Goal: Communication & Community: Answer question/provide support

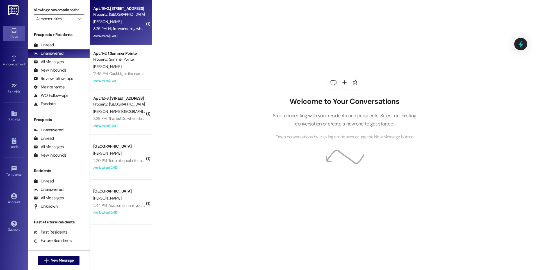
click at [108, 29] on div "3:25 PM: Hi, I'm wondering when I will get my housing deposit back? Thanks, [PE…" at bounding box center [169, 28] width 152 height 5
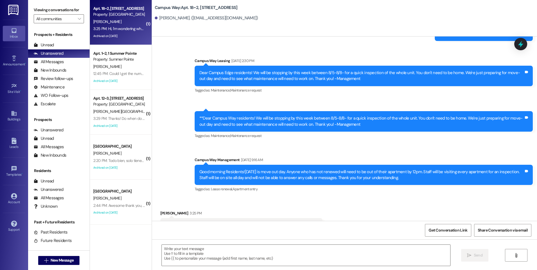
scroll to position [4061, 0]
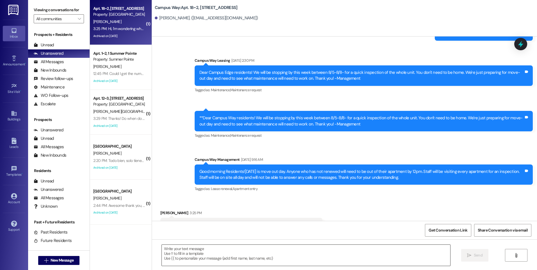
click at [251, 243] on div " Send " at bounding box center [344, 261] width 385 height 42
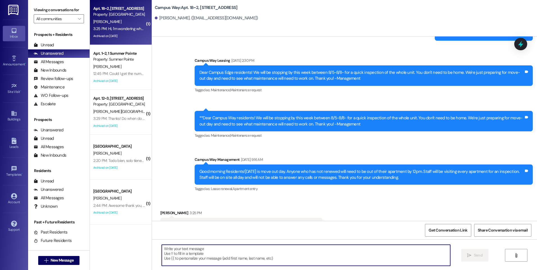
click at [251, 246] on textarea at bounding box center [306, 255] width 288 height 21
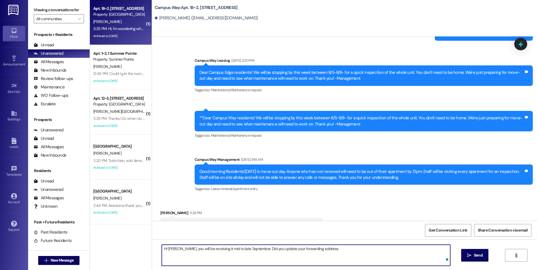
type textarea "HI Makayla, you will be receiving it mid to late September. Did you update your…"
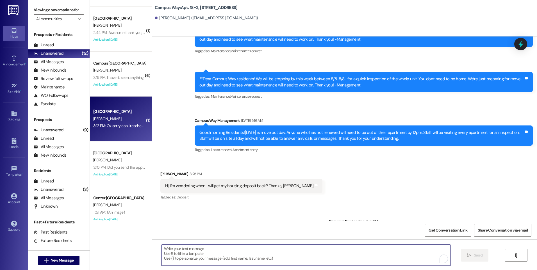
scroll to position [174, 0]
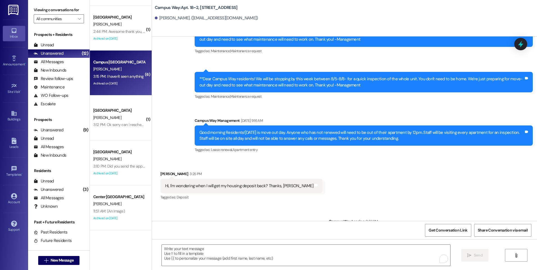
click at [123, 71] on div "[PERSON_NAME]" at bounding box center [119, 69] width 53 height 7
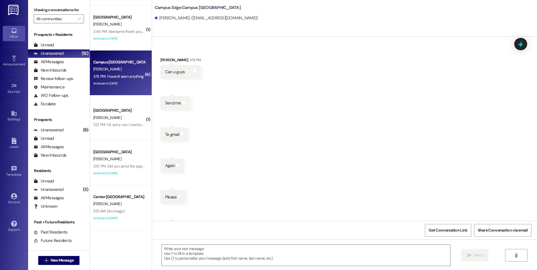
scroll to position [1673, 0]
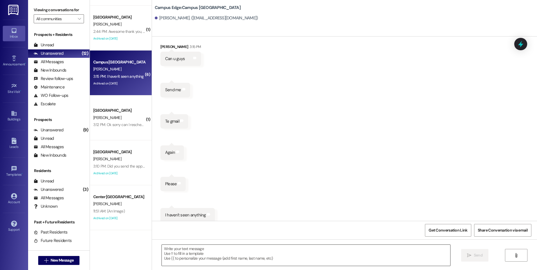
click at [245, 247] on textarea at bounding box center [306, 255] width 288 height 21
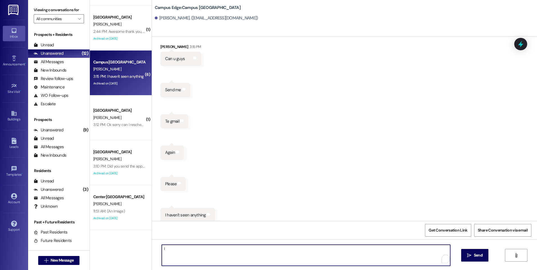
type textarea "I"
type textarea "Hi [PERSON_NAME], I just re-sent it to your email."
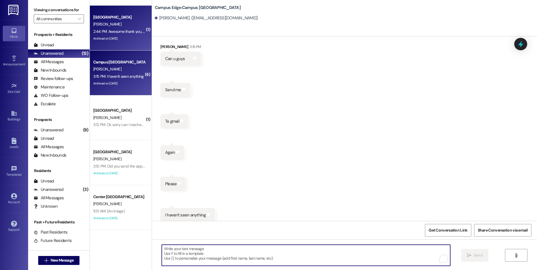
click at [126, 35] on div "Archived on 08/23/2025" at bounding box center [119, 38] width 53 height 7
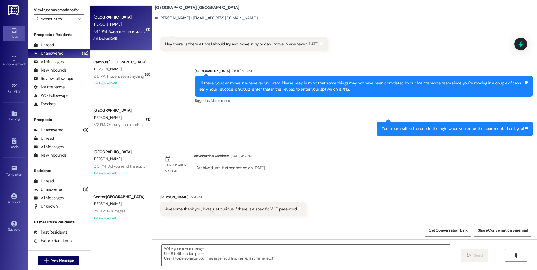
scroll to position [750, 0]
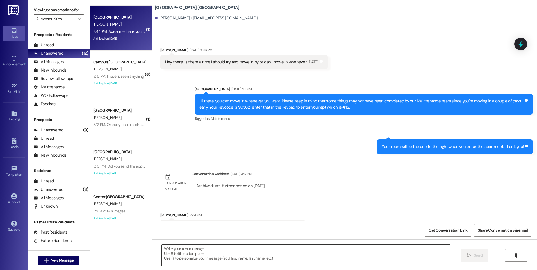
click at [252, 249] on textarea at bounding box center [306, 255] width 288 height 21
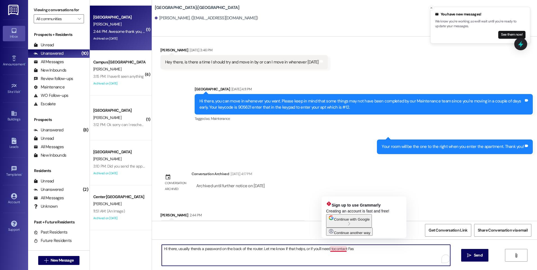
click at [330, 248] on textarea "Hi there, usually there's a password on the back of the router. Let me know if …" at bounding box center [306, 255] width 288 height 21
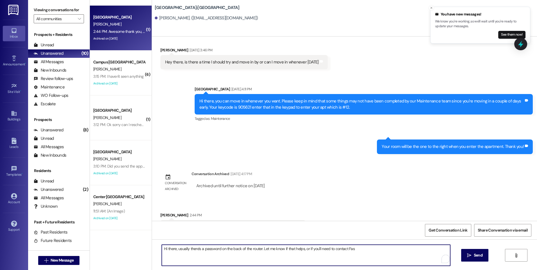
click at [353, 248] on textarea "Hi there, usually there's a password on the back of the router. Let me know if …" at bounding box center [306, 255] width 288 height 21
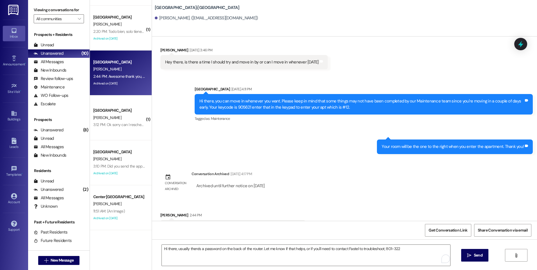
scroll to position [129, 0]
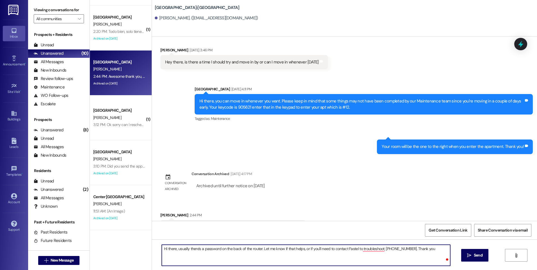
type textarea "Hi there, usually there's a password on the back of the router. Let me know if …"
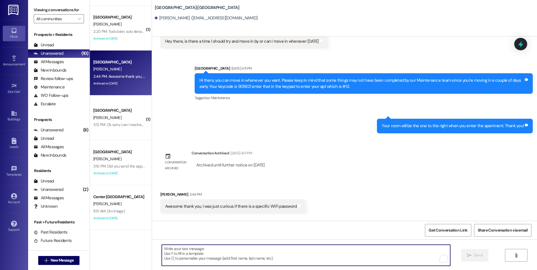
scroll to position [789, 0]
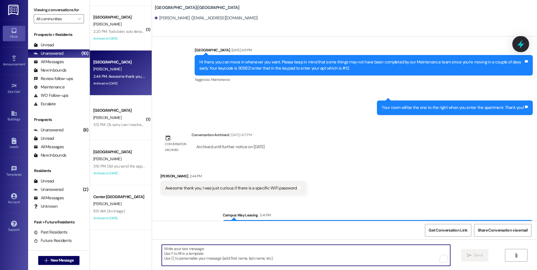
click at [522, 45] on icon at bounding box center [520, 44] width 7 height 9
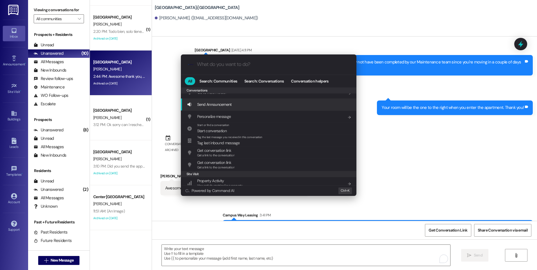
scroll to position [245, 0]
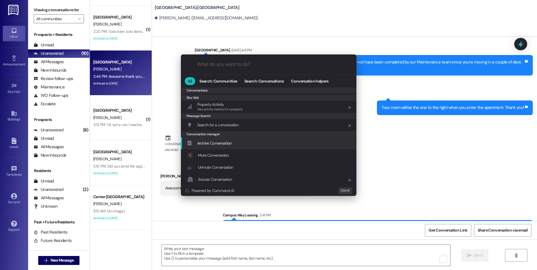
click at [233, 140] on div "Archive Conversation Add shortcut" at bounding box center [269, 143] width 164 height 6
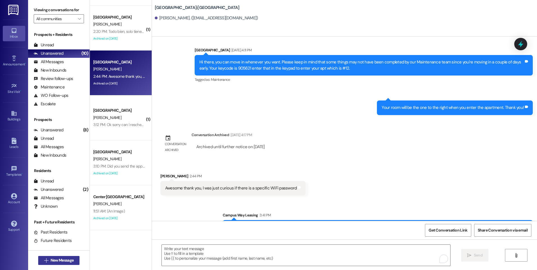
click at [57, 264] on button " New Message" at bounding box center [59, 260] width 42 height 9
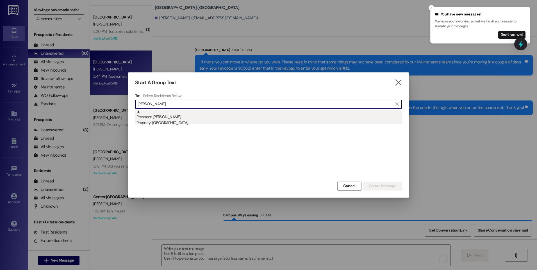
type input "ella kreit"
click at [166, 119] on div "Prospect: Ella Kreitlein Property: Campus Way" at bounding box center [268, 118] width 265 height 16
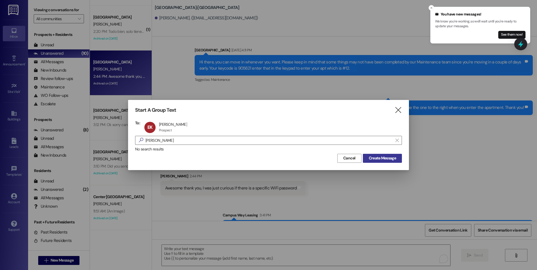
click at [376, 159] on span "Create Message" at bounding box center [382, 158] width 27 height 6
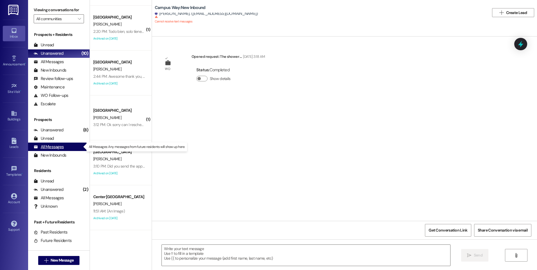
click at [53, 150] on div "All Messages (undefined)" at bounding box center [59, 147] width 62 height 8
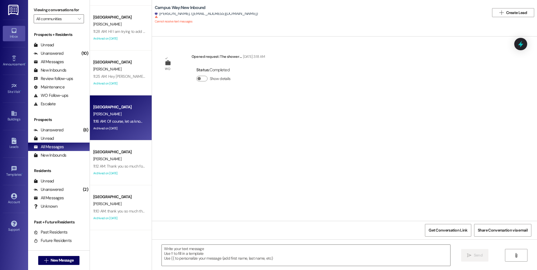
scroll to position [1236, 0]
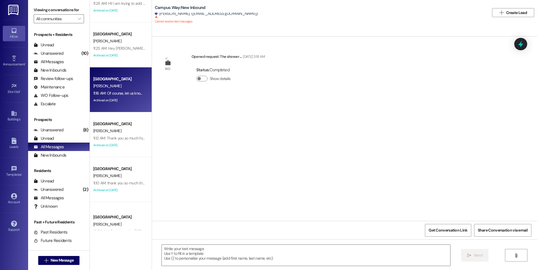
click at [117, 95] on div "11:16 AM: Of course, let us know if you have any other questions. :) Thank you!…" at bounding box center [155, 93] width 124 height 5
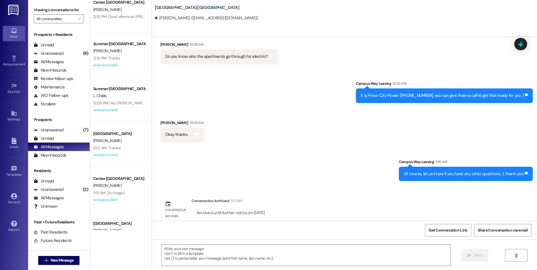
scroll to position [814, 0]
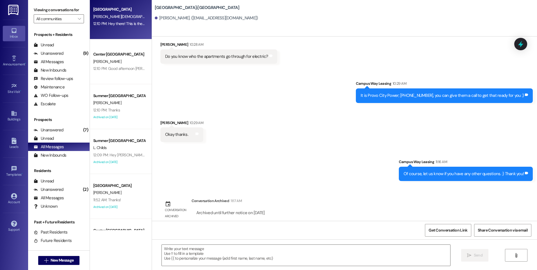
click at [124, 28] on div "East Pointe Prospect L. Thain 12:10 PM: Hey there! This is the East Pointe Leas…" at bounding box center [121, 16] width 62 height 45
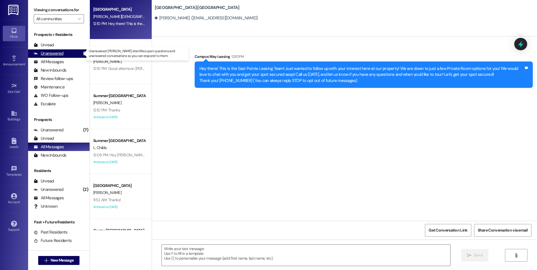
click at [45, 54] on div "Unanswered" at bounding box center [49, 54] width 30 height 6
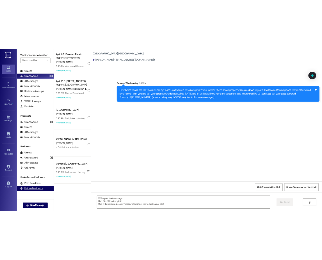
scroll to position [28, 0]
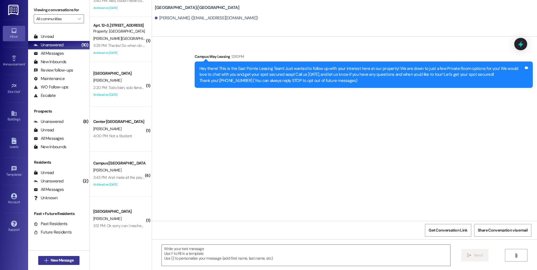
click at [62, 258] on span "New Message" at bounding box center [62, 261] width 23 height 6
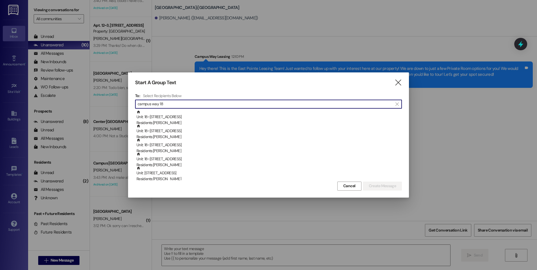
click at [162, 104] on input "campus way 18" at bounding box center [265, 104] width 255 height 8
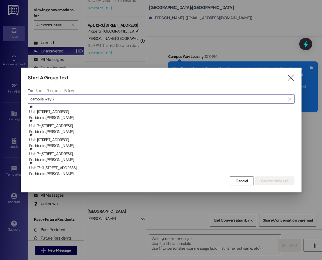
drag, startPoint x: 58, startPoint y: 99, endPoint x: 15, endPoint y: 98, distance: 43.3
click at [15, 98] on div "Start A Group Text  To: Select Recipients Below  campus way 7  Unit: 17~4 - …" at bounding box center [161, 130] width 322 height 260
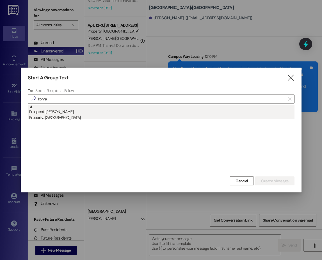
click at [91, 113] on div "Prospect: Konrad Anderson Property: Campus Way" at bounding box center [161, 113] width 265 height 16
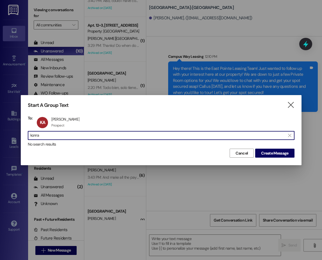
click at [38, 135] on input "konra" at bounding box center [157, 136] width 255 height 8
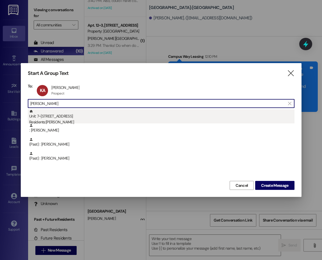
click at [85, 122] on div "Residents: Rhett Anderson" at bounding box center [161, 122] width 265 height 6
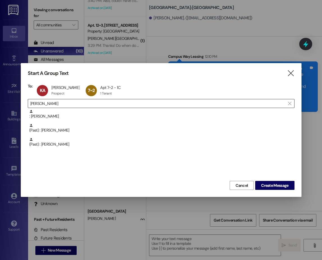
click at [38, 104] on input "rhett" at bounding box center [157, 104] width 255 height 8
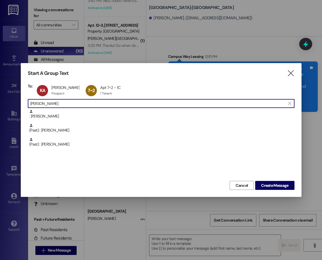
click at [38, 104] on input "rhett" at bounding box center [157, 104] width 255 height 8
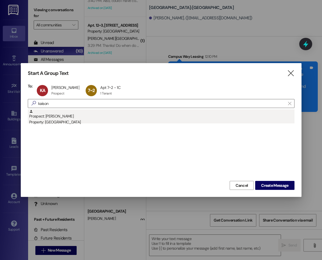
click at [60, 118] on div "Prospect: Kaison Stegelmeier Property: Campus Way" at bounding box center [161, 118] width 265 height 16
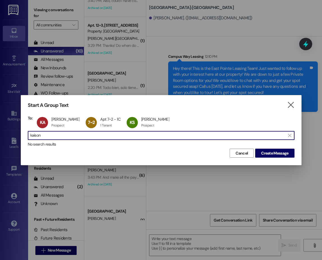
click at [112, 136] on input "kaison" at bounding box center [157, 136] width 255 height 8
type input "k"
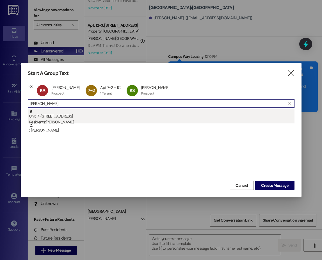
click at [69, 121] on div "Residents: Marcus Anderson" at bounding box center [161, 122] width 265 height 6
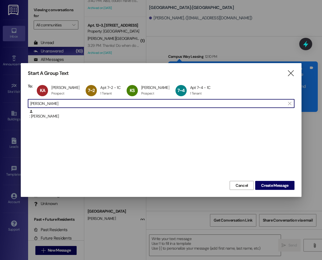
drag, startPoint x: 56, startPoint y: 104, endPoint x: 29, endPoint y: 105, distance: 27.0
click at [29, 105] on div " marcus ander " at bounding box center [161, 103] width 267 height 9
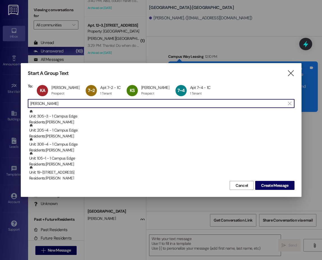
click at [33, 104] on input "tyler" at bounding box center [157, 104] width 255 height 8
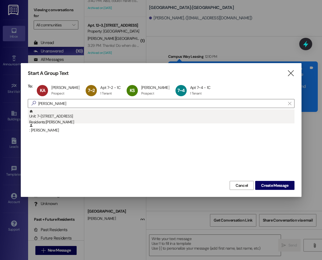
click at [60, 115] on div "Unit: 7~5 - 1 Campus Way Residents: Tyler Parry" at bounding box center [161, 118] width 265 height 16
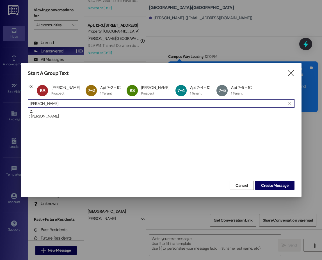
drag, startPoint x: 60, startPoint y: 105, endPoint x: 26, endPoint y: 105, distance: 34.0
click at [26, 105] on div "Start A Group Text  To: KA Konrad Anderson Konrad Anderson Prospect Prospect c…" at bounding box center [161, 130] width 281 height 134
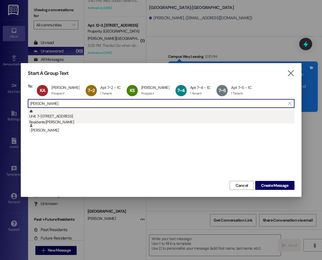
type input "trevor nye"
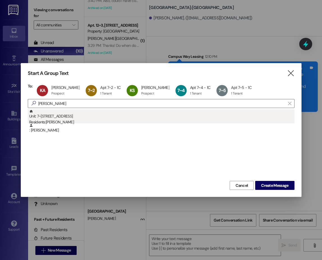
click at [54, 118] on div "Unit: 7~3 - 1 Campus Way Residents: Trevor Nye" at bounding box center [161, 118] width 265 height 16
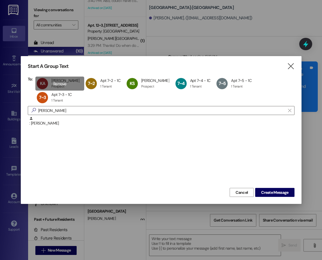
click at [69, 85] on div "KA Konrad Anderson Konrad Anderson Prospect Prospect click to remove" at bounding box center [59, 84] width 49 height 14
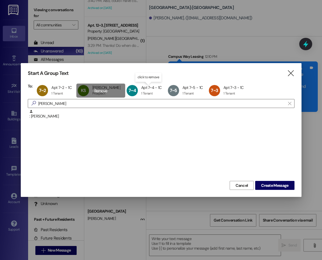
click at [108, 92] on div "KS Kaison Stegelmeier Kaison Stegelmeier Prospect Prospect click to remove" at bounding box center [100, 91] width 49 height 14
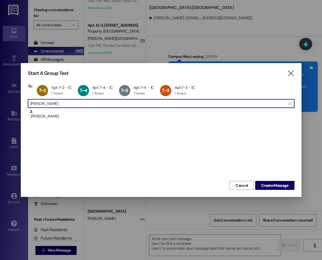
drag, startPoint x: 67, startPoint y: 104, endPoint x: 13, endPoint y: 102, distance: 53.9
click at [13, 102] on div "Start A Group Text  To: 7~2 Apt 7~2 - 1C Apt 7~2 - 1C 1 Tenant 1 Tenant click …" at bounding box center [161, 130] width 322 height 260
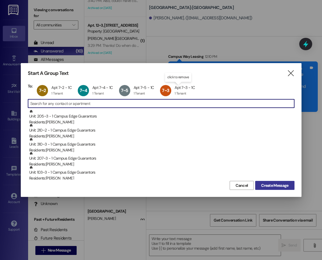
click at [275, 186] on span "Create Message" at bounding box center [274, 186] width 27 height 6
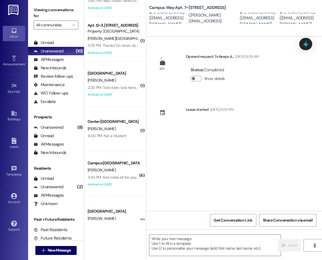
click at [229, 233] on div " Send " at bounding box center [234, 251] width 176 height 42
click at [234, 241] on textarea at bounding box center [214, 245] width 131 height 21
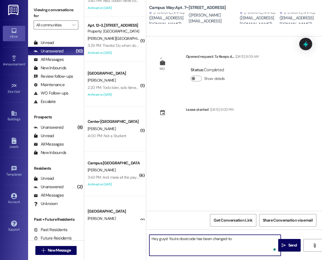
paste textarea "726481"
type textarea "Hey guys! You're doorcode has been changed to: 726481 Thank you!"
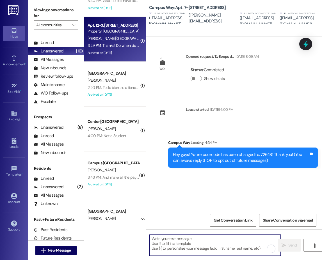
click at [124, 37] on div "[PERSON_NAME][GEOGRAPHIC_DATA]" at bounding box center [113, 38] width 53 height 7
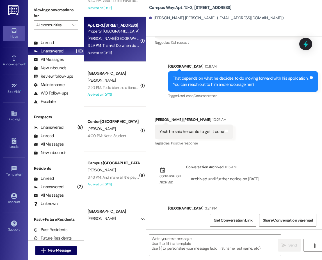
scroll to position [3557, 0]
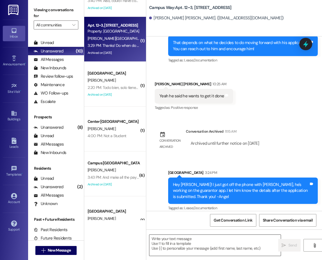
click at [254, 238] on textarea at bounding box center [214, 245] width 131 height 21
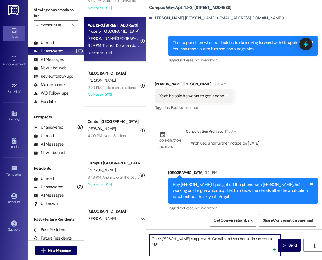
type textarea "Once Noah is approved. We will send you both edocuments to sign."
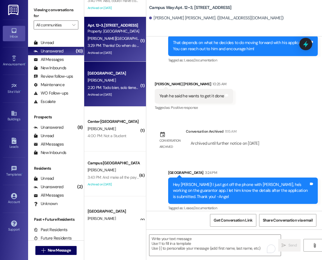
click at [115, 85] on div "2:20 PM: Todo bien, solo tienen dos preguntas los chicos. Esque el baño compart…" at bounding box center [282, 87] width 388 height 5
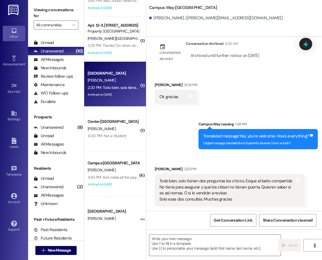
scroll to position [0, 0]
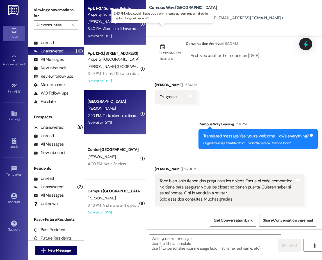
click at [108, 30] on div "3:40 PM: Also, could I have copy of my lease agreement emailed to me for fillin…" at bounding box center [163, 28] width 151 height 5
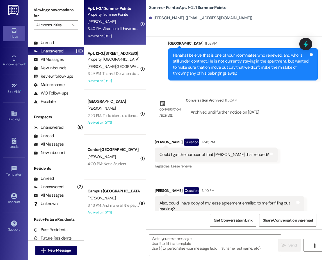
scroll to position [2843, 0]
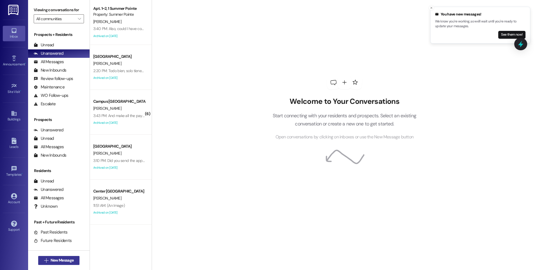
click at [68, 261] on span "New Message" at bounding box center [62, 261] width 23 height 6
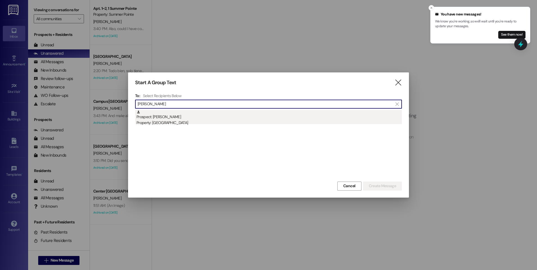
type input "[PERSON_NAME]"
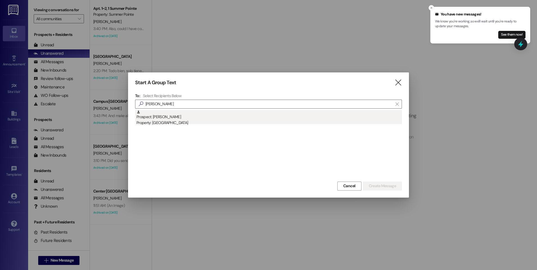
click at [194, 121] on div "Property: [GEOGRAPHIC_DATA]" at bounding box center [268, 123] width 265 height 6
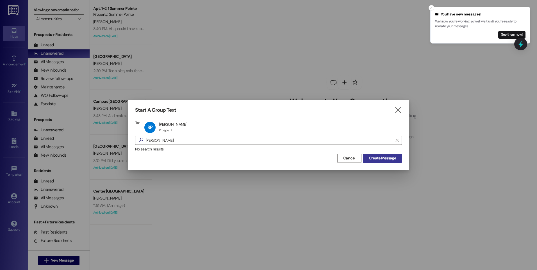
click at [384, 158] on span "Create Message" at bounding box center [382, 158] width 27 height 6
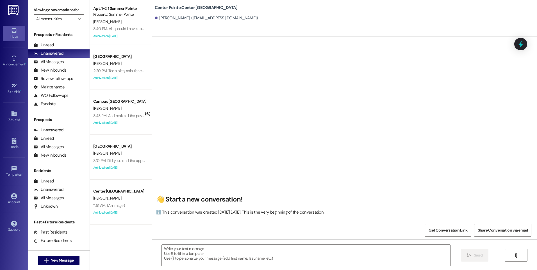
scroll to position [0, 0]
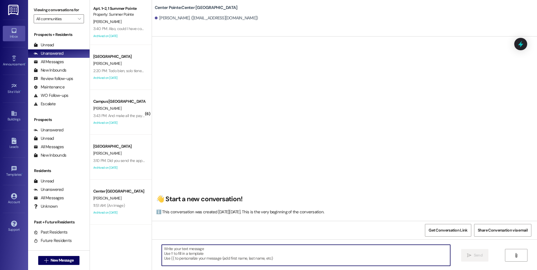
click at [246, 256] on textarea at bounding box center [306, 255] width 288 height 21
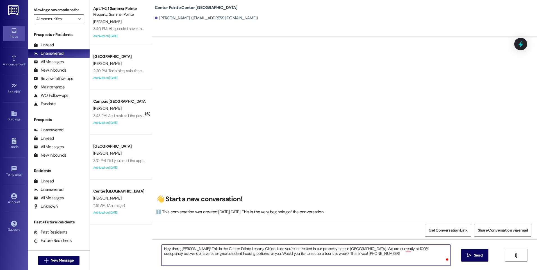
type textarea "Hey there, [PERSON_NAME]! This is the Center Pointe Leasing Office. I see you'r…"
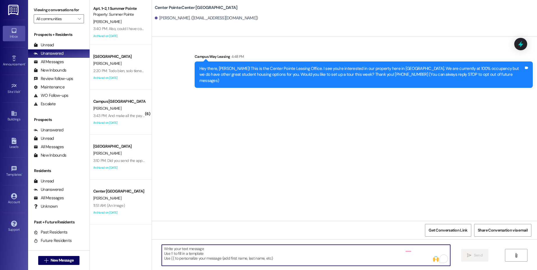
scroll to position [0, 0]
click at [55, 260] on span "New Message" at bounding box center [62, 261] width 23 height 6
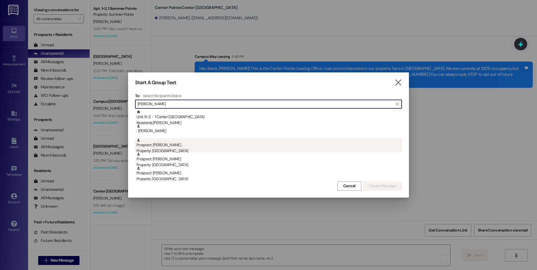
type input "[PERSON_NAME]"
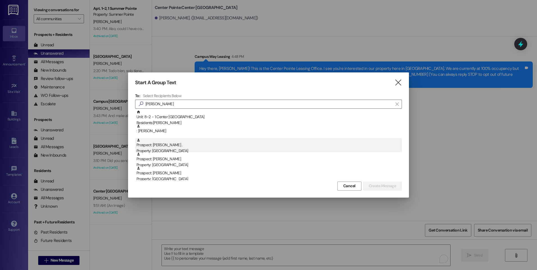
click at [166, 149] on div "Property: [GEOGRAPHIC_DATA]" at bounding box center [268, 151] width 265 height 6
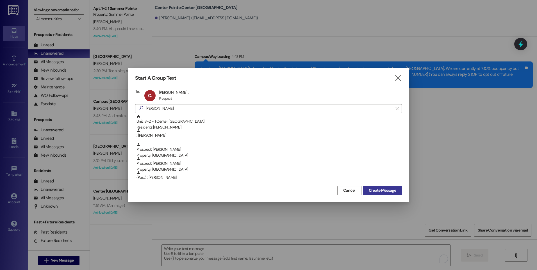
click at [376, 191] on span "Create Message" at bounding box center [382, 191] width 27 height 6
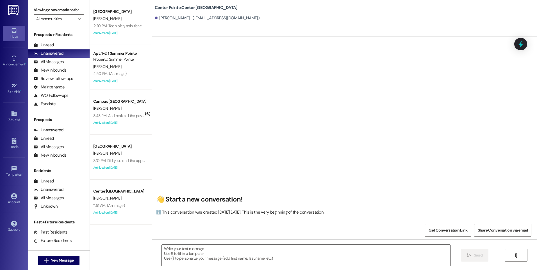
click at [254, 247] on textarea at bounding box center [306, 255] width 288 height 21
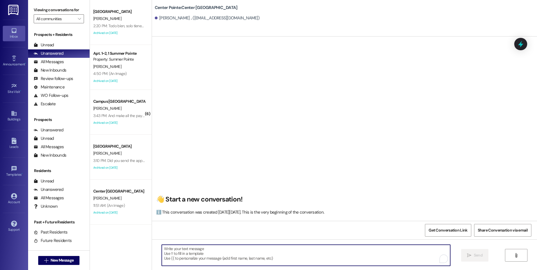
paste textarea "Hey there, [PERSON_NAME]! This is the Center Pointe Leasing Office. I see you'r…"
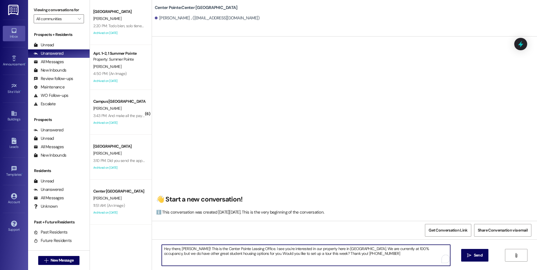
click at [184, 249] on textarea "Hey there, [PERSON_NAME]! This is the Center Pointe Leasing Office. I see you'r…" at bounding box center [306, 255] width 288 height 21
type textarea "Hey there, [PERSON_NAME]! This is the Center Pointe Leasing Office. I see you'r…"
click at [306, 256] on textarea "Hey there, [PERSON_NAME]! This is the Center Pointe Leasing Office. I see you'r…" at bounding box center [306, 255] width 288 height 21
click at [349, 252] on textarea "Hey there, [PERSON_NAME]! This is the Center Pointe Leasing Office. I see you'r…" at bounding box center [306, 255] width 288 height 21
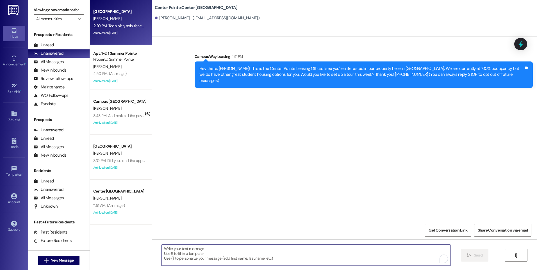
click at [114, 29] on div "Archived on [DATE]" at bounding box center [119, 32] width 53 height 7
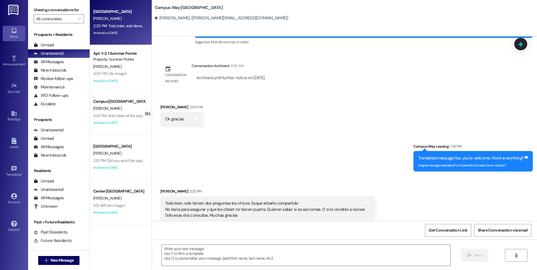
scroll to position [1673, 0]
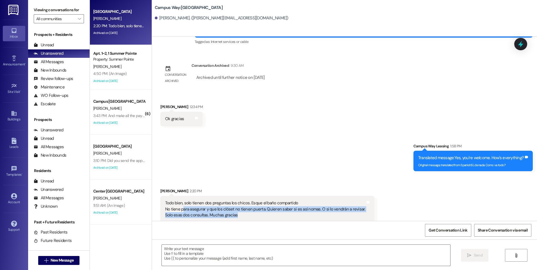
drag, startPoint x: 180, startPoint y: 203, endPoint x: 256, endPoint y: 213, distance: 76.7
click at [256, 213] on div "Todo bien, solo tienen dos preguntas los chicos. Esque el baño compartido No ti…" at bounding box center [267, 209] width 214 height 26
click at [243, 251] on textarea at bounding box center [306, 255] width 288 height 21
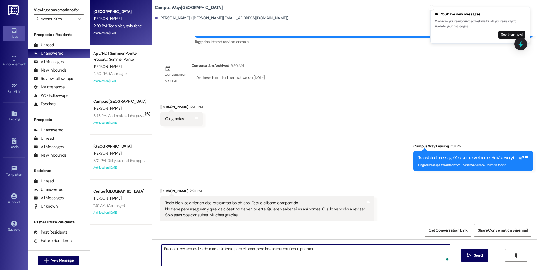
type textarea "Puedo hacer una orden de mantenimiento para el bano, pero los closets not tiene…"
drag, startPoint x: 246, startPoint y: 249, endPoint x: 249, endPoint y: 251, distance: 3.2
click at [249, 251] on textarea "Puedo hacer una orden de mantenimiento para el bano, pero los closets not tiene…" at bounding box center [306, 255] width 288 height 21
drag, startPoint x: 248, startPoint y: 249, endPoint x: 342, endPoint y: 257, distance: 94.6
click at [342, 257] on textarea "Puedo hacer una orden de mantenimiento para el bano, pero los closets not tiene…" at bounding box center [306, 255] width 288 height 21
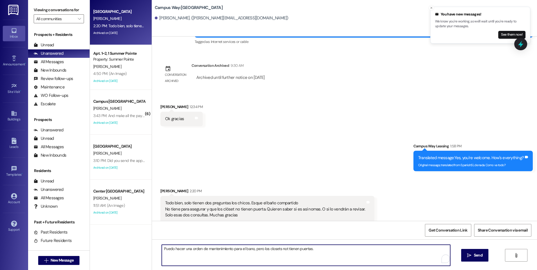
click at [342, 251] on textarea "Puedo hacer una orden de mantenimiento para el bano, pero los closets not tiene…" at bounding box center [306, 255] width 288 height 21
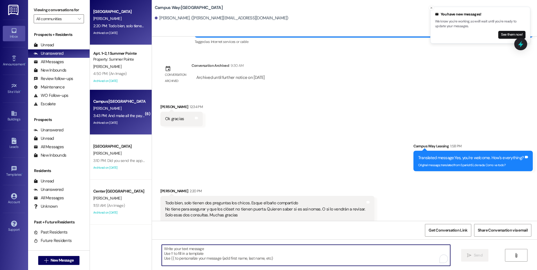
scroll to position [1673, 0]
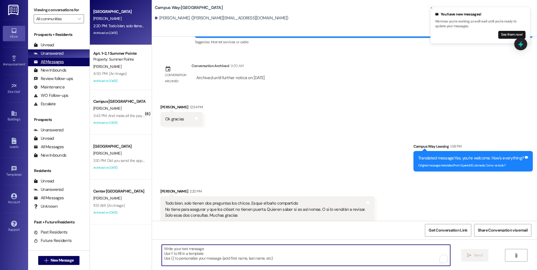
click at [58, 62] on div "All Messages" at bounding box center [49, 62] width 30 height 6
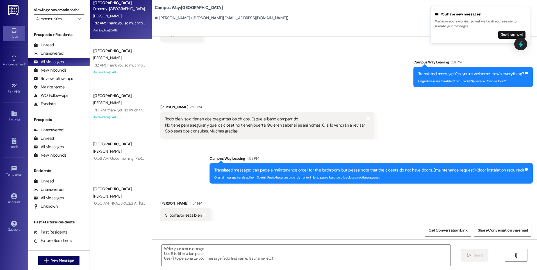
scroll to position [1966, 0]
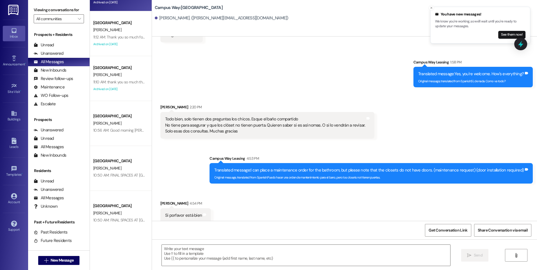
click at [131, 72] on div "[PERSON_NAME]" at bounding box center [119, 74] width 53 height 7
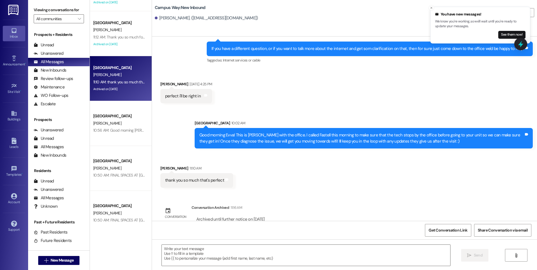
scroll to position [260, 0]
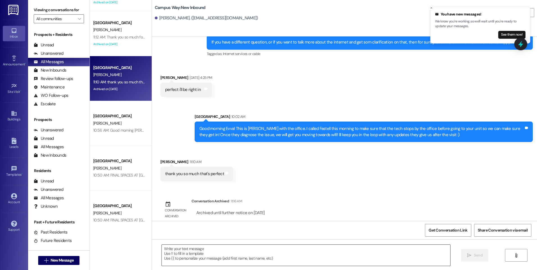
click at [240, 251] on textarea at bounding box center [306, 255] width 288 height 21
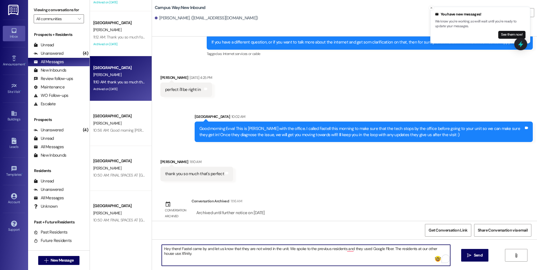
click at [208, 249] on textarea "Hey there! Fastel came by and let us know that they are not wired in the unit. …" at bounding box center [306, 255] width 288 height 21
click at [315, 248] on textarea "Hey there! Fastel came by and went to your house, they let us know that they ar…" at bounding box center [306, 255] width 288 height 21
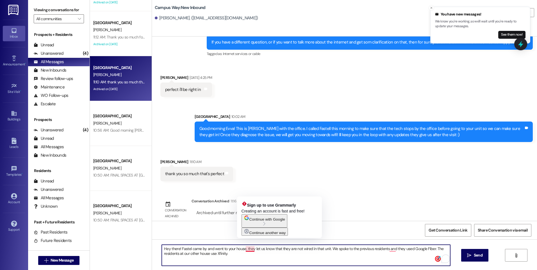
click at [246, 247] on textarea "Hey there! Fastel came by and went to your house, they let us know that they ar…" at bounding box center [306, 255] width 288 height 21
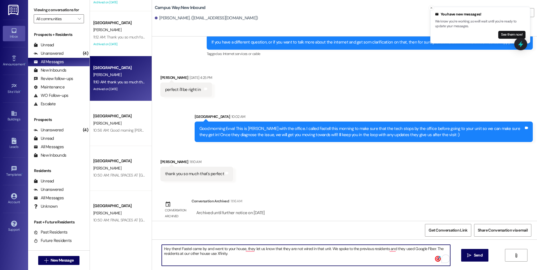
click at [401, 250] on textarea "Hey there! Fastel came by and went to your house, they let us know that they ar…" at bounding box center [306, 255] width 288 height 21
click at [244, 254] on textarea "Hey there! Fastel came by and went to your house, they let us know that they ar…" at bounding box center [306, 255] width 288 height 21
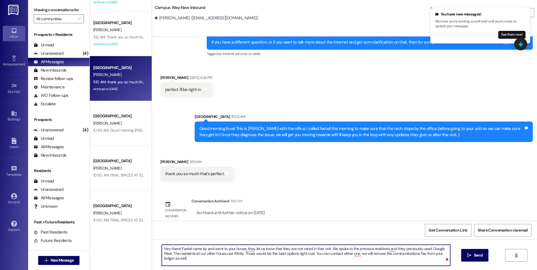
click at [404, 248] on textarea "Hey there! Fastel came by and went to your house, they let us know that they ar…" at bounding box center [306, 255] width 288 height 21
click at [281, 254] on textarea "Hey there! Fastel came by and went to your house, they let us know that they ar…" at bounding box center [306, 255] width 288 height 21
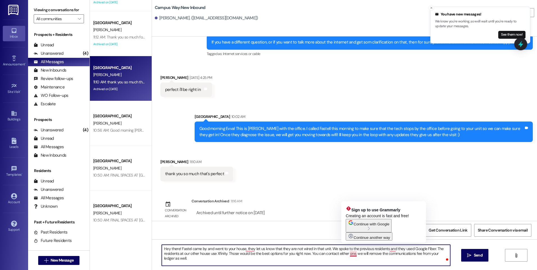
click at [365, 256] on textarea "Hey there! Fastel came by and went to your house, they let us know that they ar…" at bounding box center [306, 255] width 288 height 21
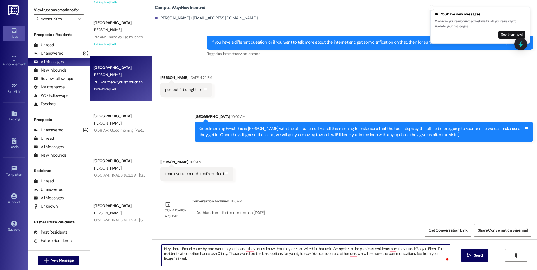
click at [168, 256] on textarea "Hey there! Fastel came by and went to your house, they let us know that they ar…" at bounding box center [306, 255] width 288 height 21
click at [177, 261] on textarea "Hey there! Fastel came by and went to your house, they let us know that they ar…" at bounding box center [306, 255] width 288 height 21
drag, startPoint x: 211, startPoint y: 248, endPoint x: 241, endPoint y: 248, distance: 30.3
click at [241, 248] on textarea "Hey there! Fastel came by and went to your house, they let us know that they ar…" at bounding box center [306, 255] width 288 height 21
click at [302, 254] on textarea "Hey there! Fastel came by and just finished looking in your unit, they let us k…" at bounding box center [306, 255] width 288 height 21
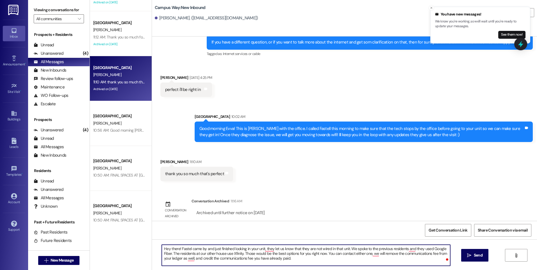
click at [291, 260] on textarea "Hey there! Fastel came by and just finished looking in your unit, they let us k…" at bounding box center [306, 255] width 288 height 21
type textarea "Hey there! Fastel came by and just finished looking in your unit, they let us k…"
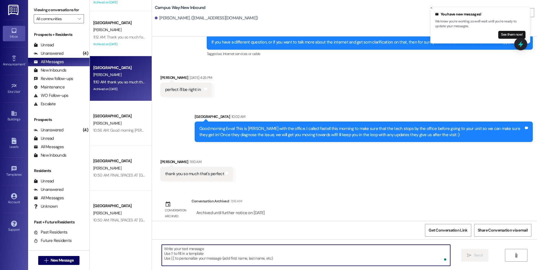
scroll to position [219, 0]
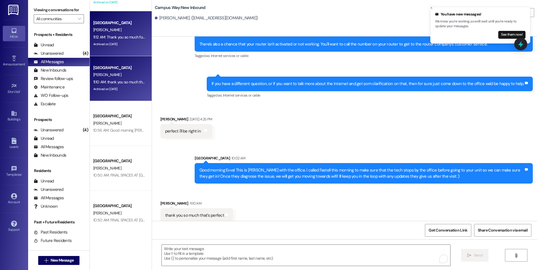
click at [107, 35] on div "11:12 AM: Thank you so much for letting us know! If you are ever looking for a …" at bounding box center [208, 37] width 231 height 5
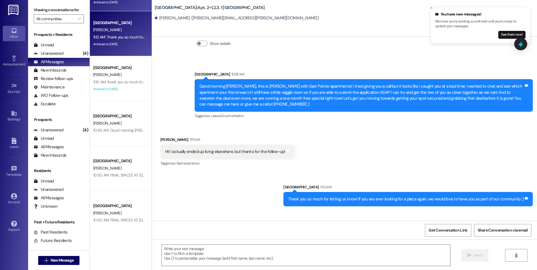
scroll to position [1115, 0]
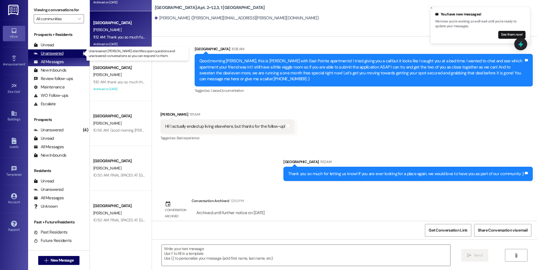
click at [47, 50] on div "Unanswered (4)" at bounding box center [59, 53] width 62 height 8
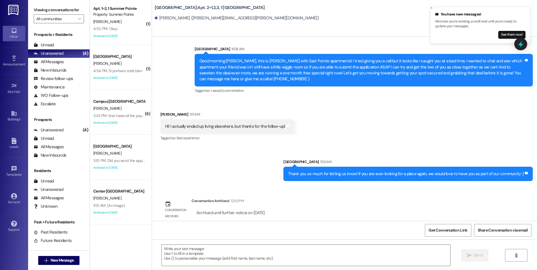
scroll to position [0, 0]
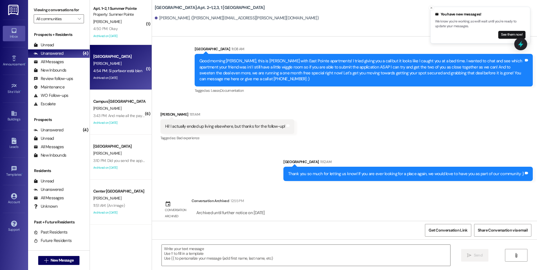
click at [112, 58] on div "[GEOGRAPHIC_DATA]" at bounding box center [119, 57] width 52 height 6
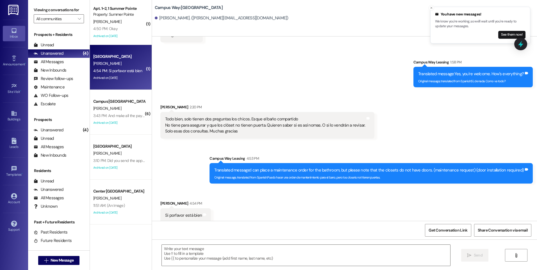
scroll to position [1757, 0]
click at [521, 43] on icon at bounding box center [520, 44] width 7 height 9
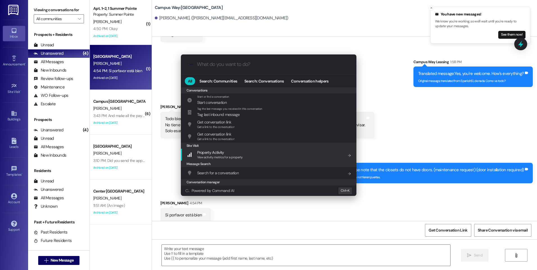
scroll to position [245, 0]
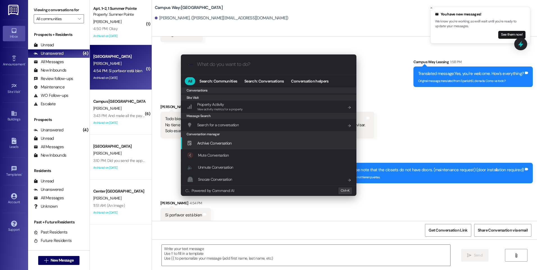
click at [223, 144] on span "Archive Conversation" at bounding box center [214, 143] width 35 height 5
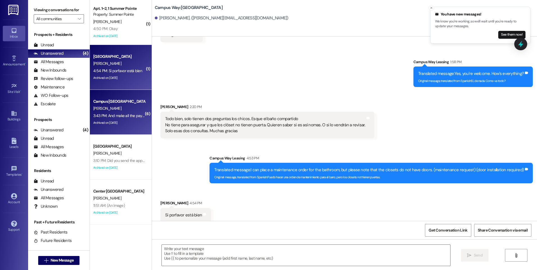
click at [117, 113] on div "3:43 PM: And make all the payments 3:43 PM: And make all the payments" at bounding box center [122, 115] width 59 height 5
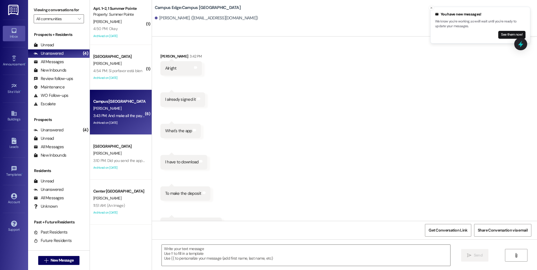
scroll to position [1908, 0]
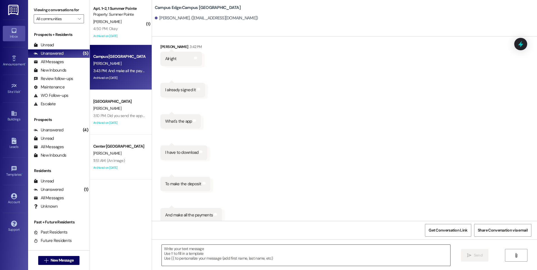
click at [270, 256] on textarea at bounding box center [306, 255] width 288 height 21
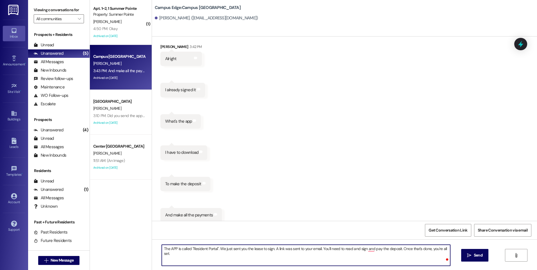
type textarea "The APP is called "Resident Portal". We just sent you the lease to sign. A link…"
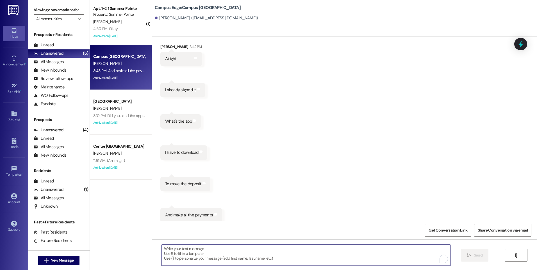
scroll to position [1908, 0]
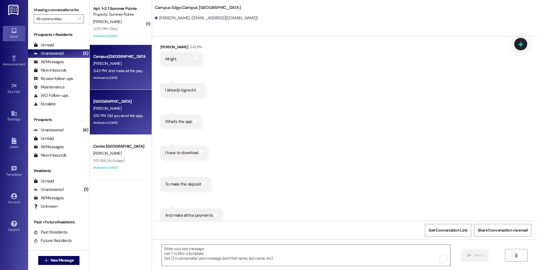
click at [99, 111] on div "[PERSON_NAME]" at bounding box center [119, 108] width 53 height 7
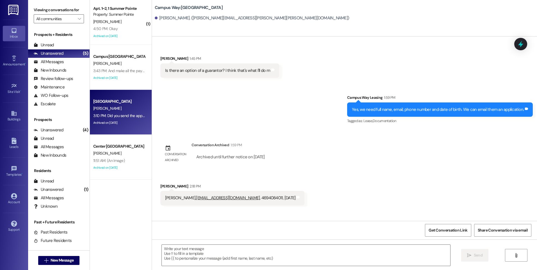
scroll to position [86, 0]
